Goal: Information Seeking & Learning: Learn about a topic

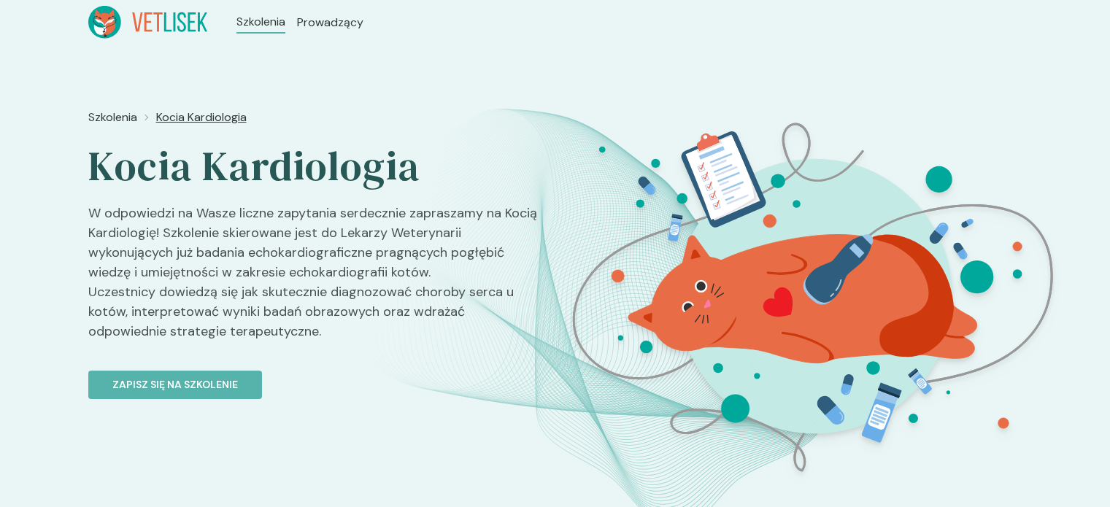
click at [199, 114] on span "Kocia Kardiologia" at bounding box center [201, 118] width 91 height 18
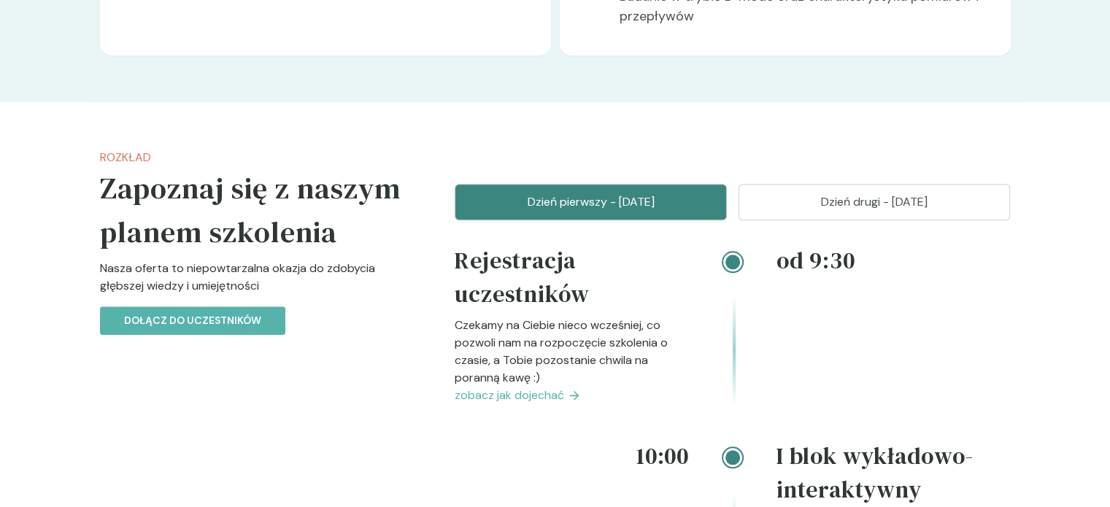
scroll to position [1440, 0]
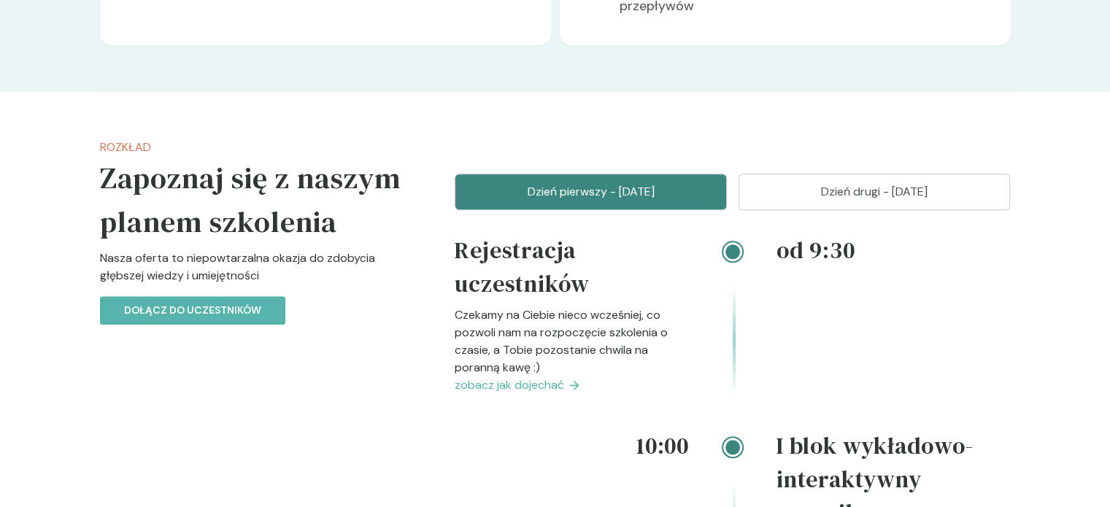
click at [522, 377] on span "zobacz jak dojechać" at bounding box center [509, 386] width 109 height 18
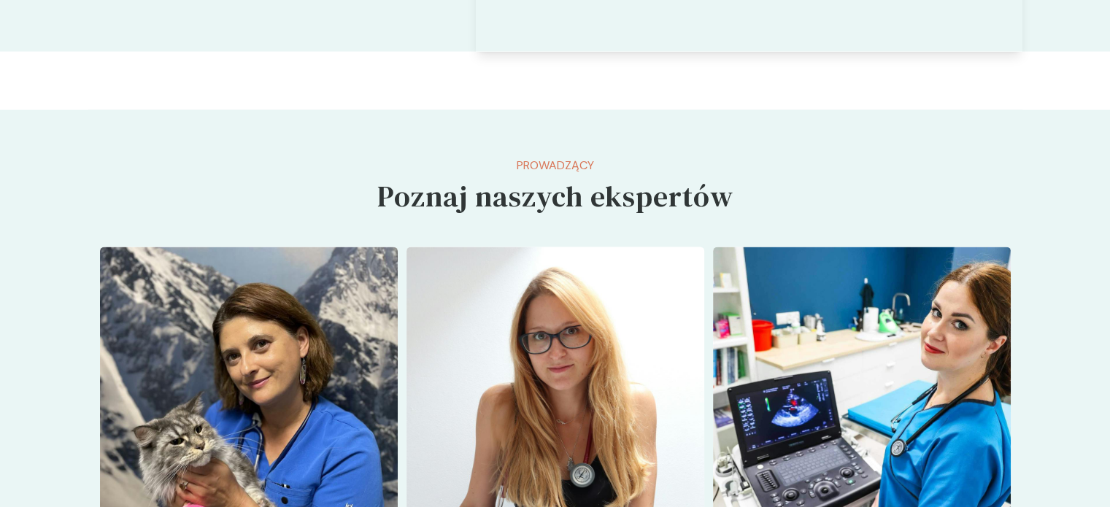
scroll to position [3117, 0]
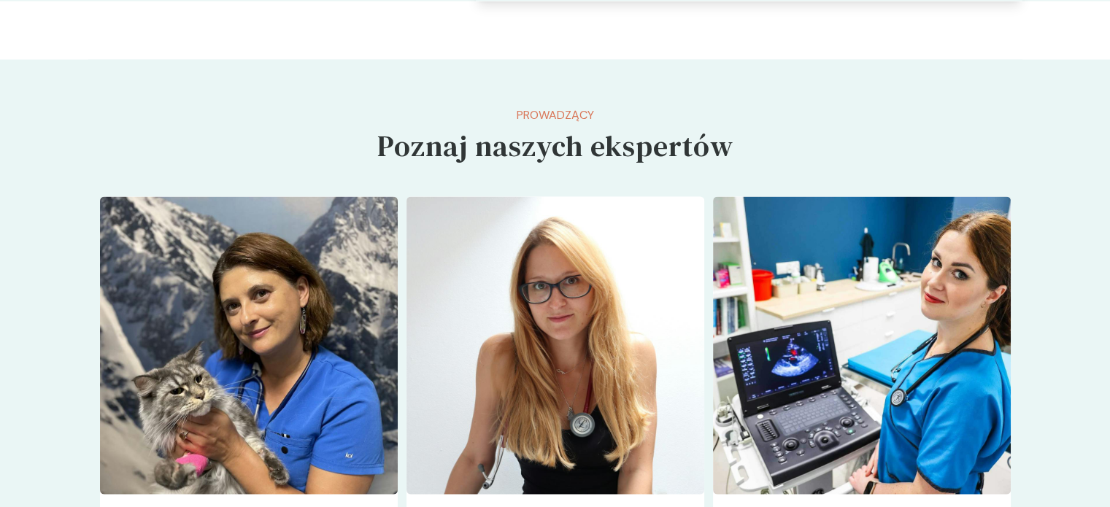
scroll to position [1440, 0]
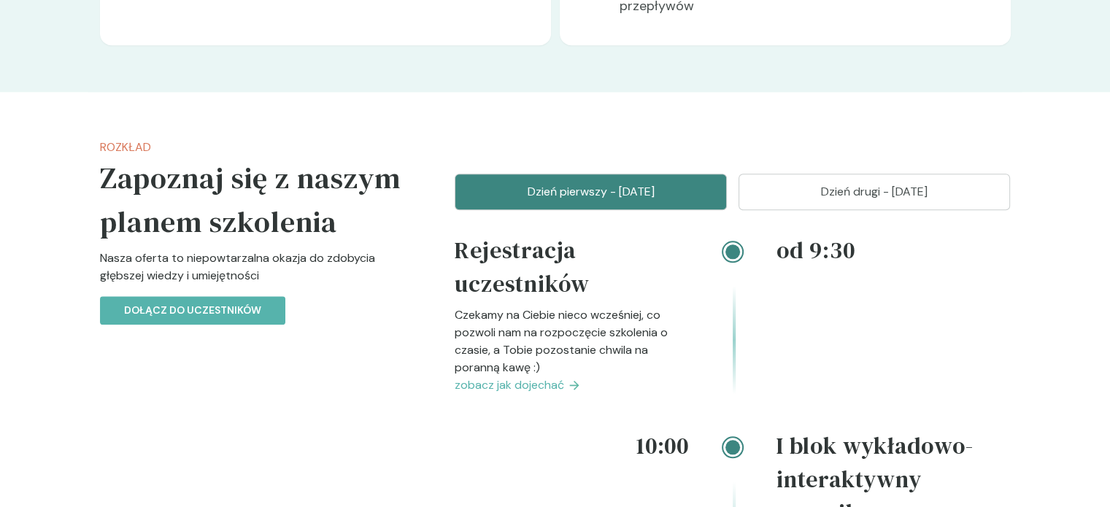
click at [856, 183] on p "Dzień drugi - [DATE]" at bounding box center [875, 192] width 236 height 18
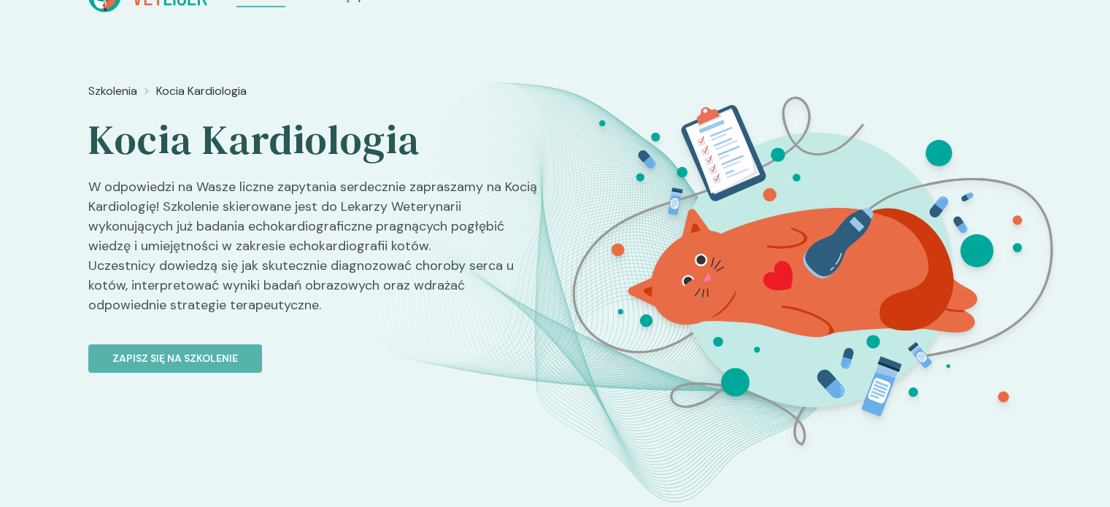
scroll to position [0, 0]
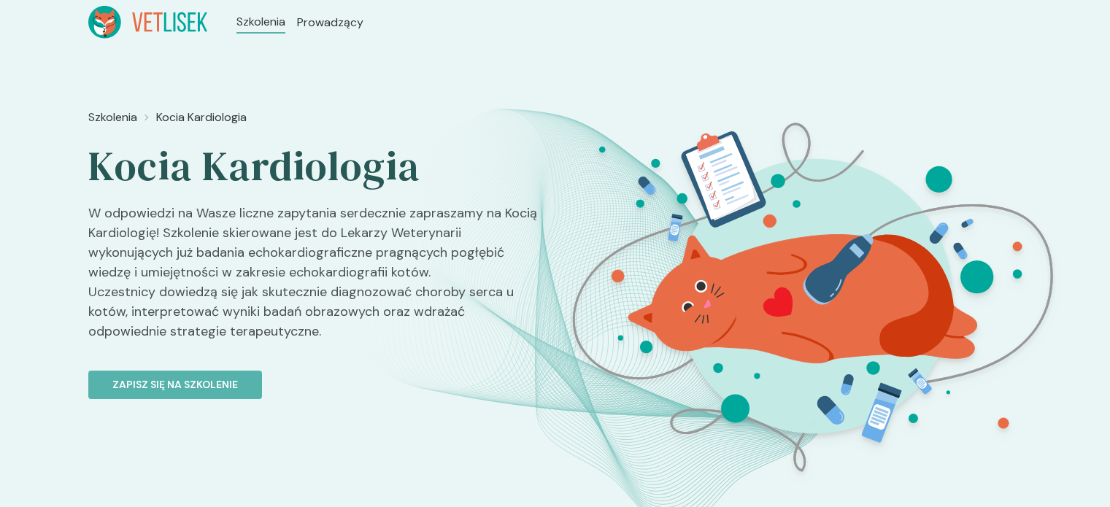
click at [220, 14] on ul "Szkolenia Prowadzący" at bounding box center [299, 22] width 185 height 33
click at [143, 15] on icon at bounding box center [148, 22] width 120 height 33
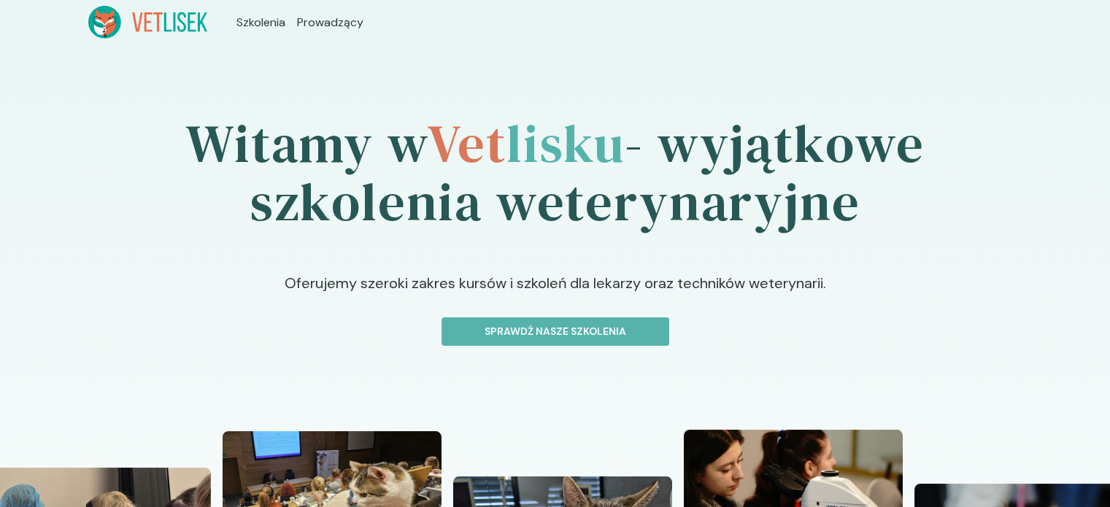
click at [181, 22] on icon at bounding box center [181, 22] width 9 height 20
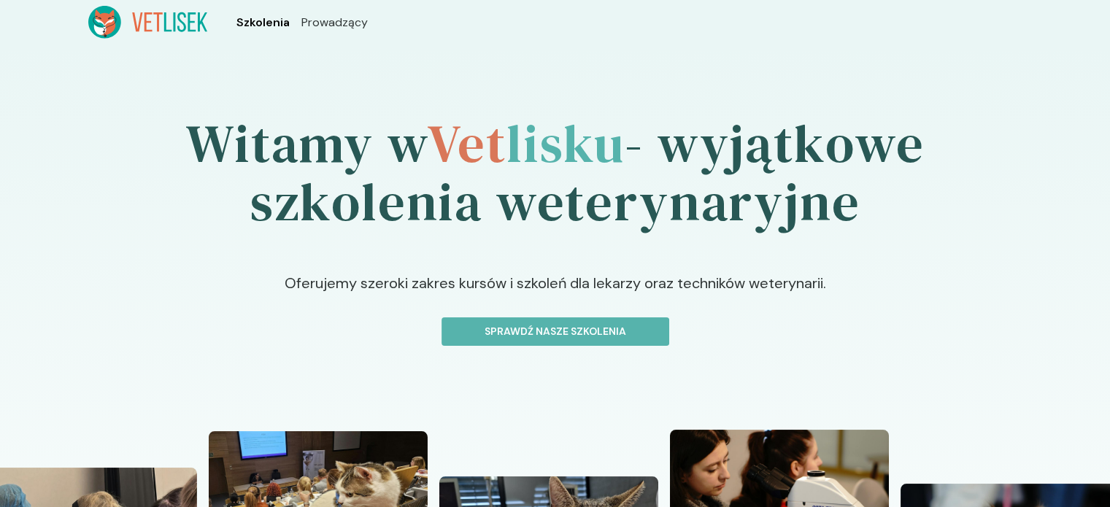
click at [261, 22] on span "Szkolenia" at bounding box center [263, 23] width 53 height 18
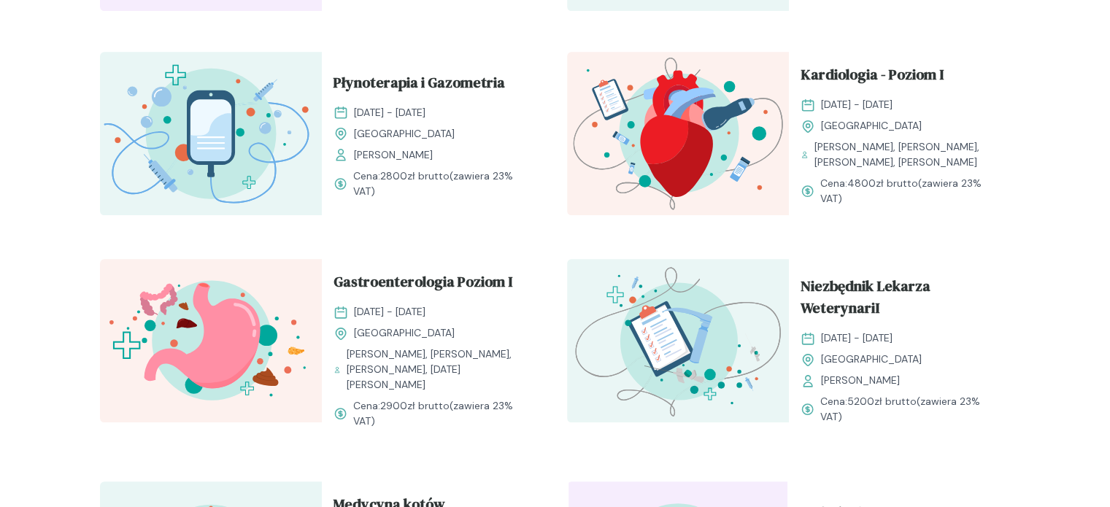
scroll to position [1320, 0]
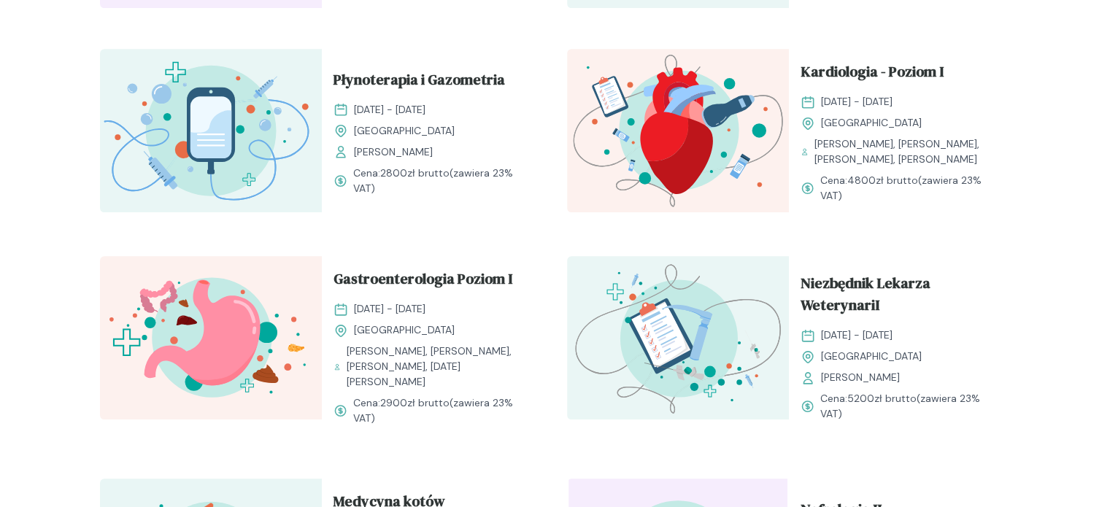
click at [672, 138] on img at bounding box center [678, 131] width 222 height 164
click at [852, 66] on span "Kardiologia - Poziom I" at bounding box center [872, 75] width 143 height 28
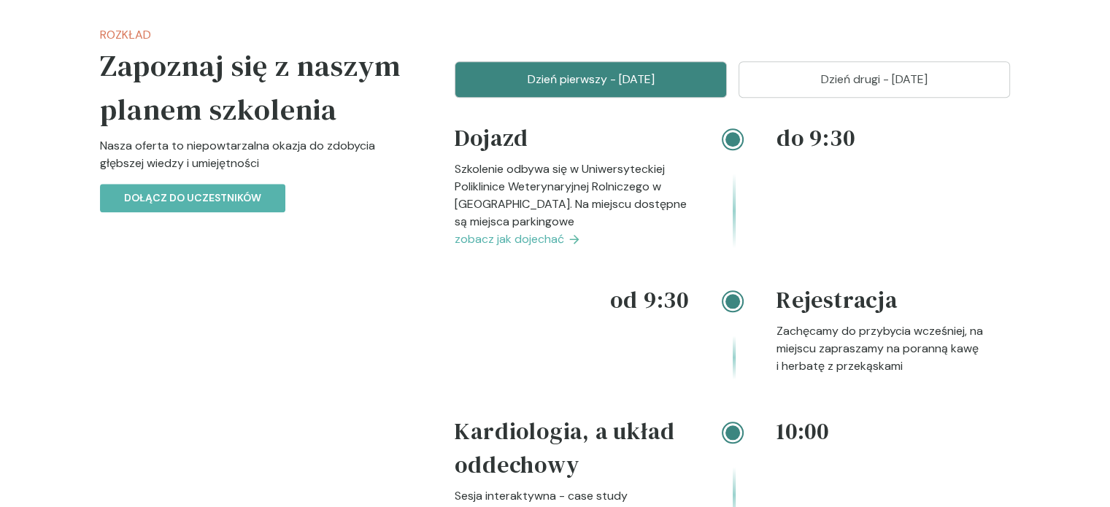
scroll to position [1450, 0]
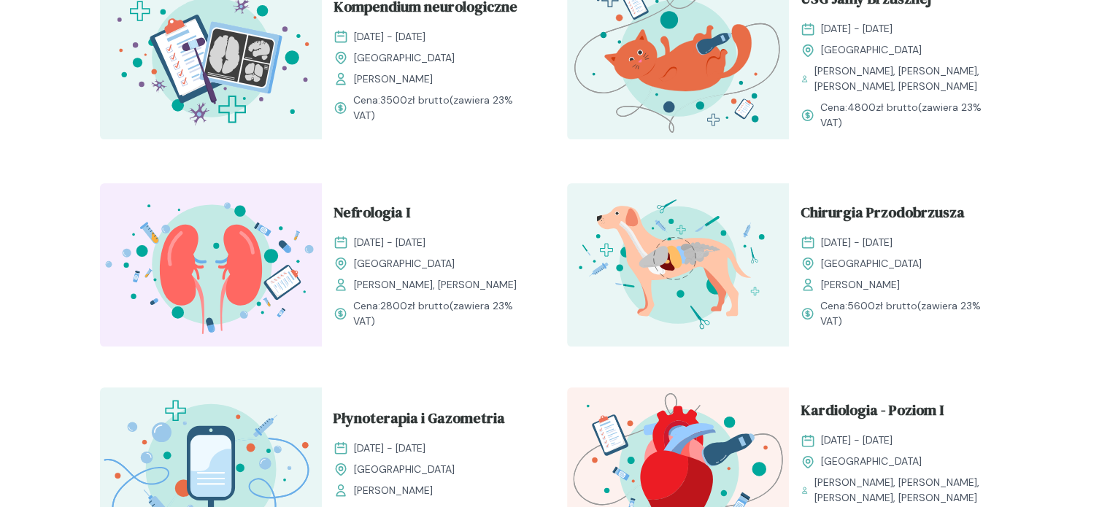
scroll to position [978, 0]
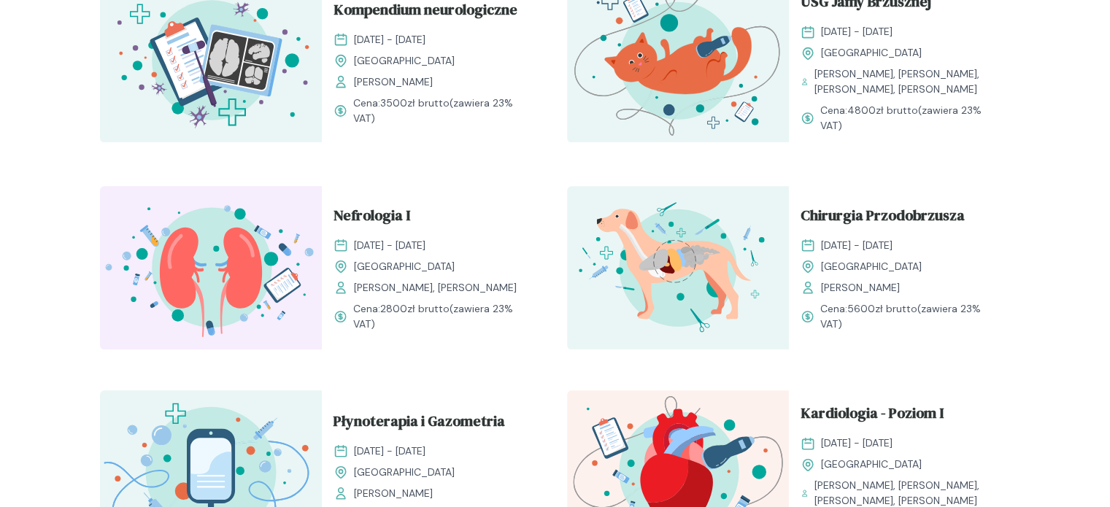
drag, startPoint x: 1104, startPoint y: 266, endPoint x: 1056, endPoint y: 223, distance: 64.1
click at [1056, 223] on div "Rozwijaj swoją pasję do medycyny weterynaryjnej Oferujemy starannie przygotowan…" at bounding box center [555, 153] width 1110 height 2175
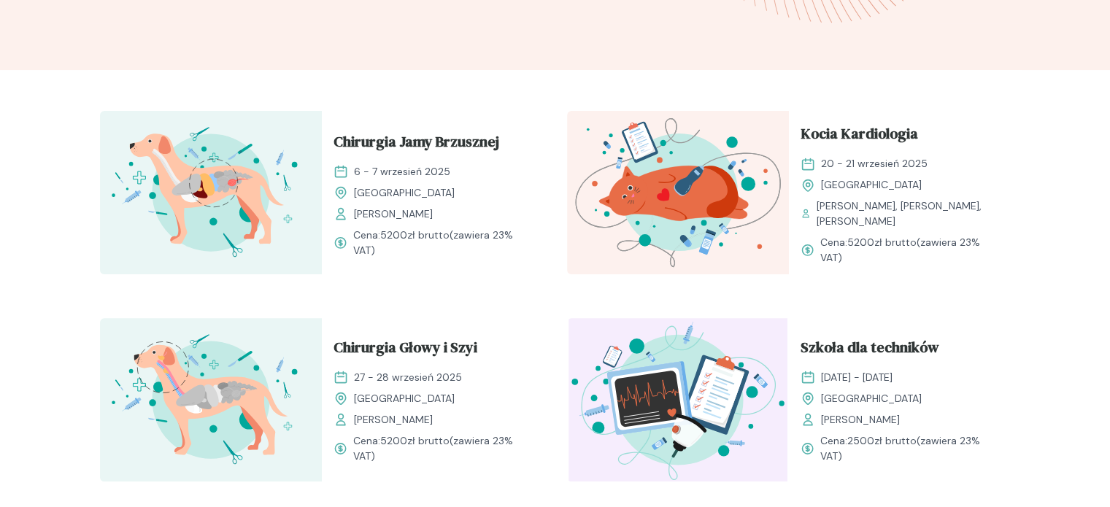
scroll to position [419, 0]
